Goal: Go to known website: Go to known website

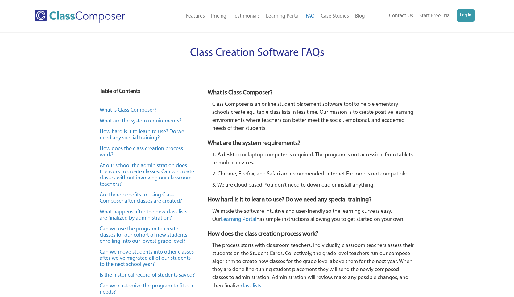
scroll to position [1206, 0]
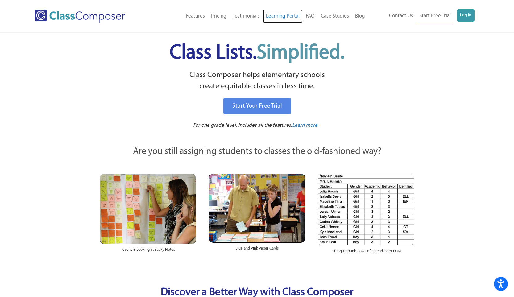
click at [294, 17] on link "Learning Portal" at bounding box center [283, 17] width 40 height 14
